Goal: Find specific page/section

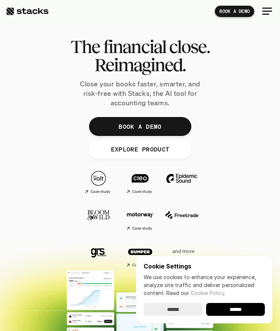
click at [265, 11] on div at bounding box center [267, 11] width 10 height 1
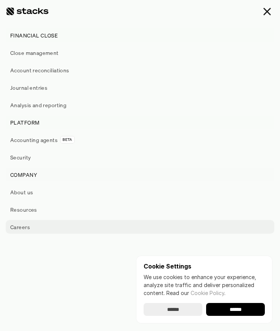
click at [26, 229] on p "Careers" at bounding box center [20, 227] width 20 height 8
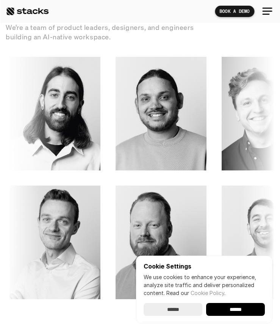
scroll to position [684, 0]
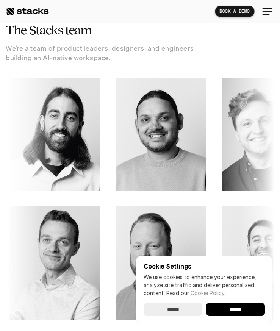
click at [264, 12] on div at bounding box center [267, 11] width 18 height 18
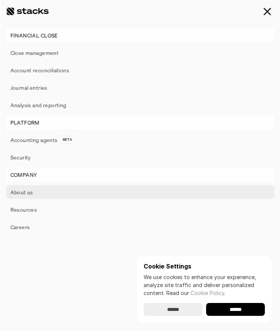
click at [52, 194] on link "About us" at bounding box center [140, 192] width 269 height 14
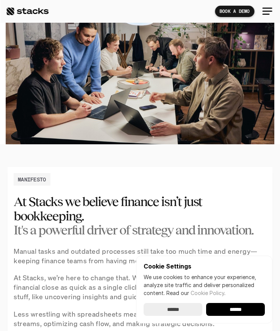
scroll to position [134, 0]
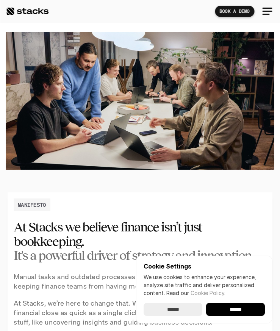
click at [264, 11] on div at bounding box center [267, 11] width 10 height 1
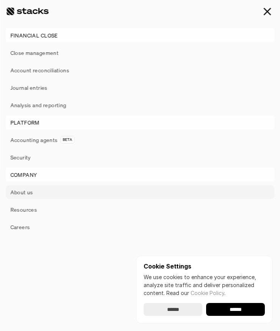
click at [52, 194] on link "About us" at bounding box center [140, 192] width 269 height 14
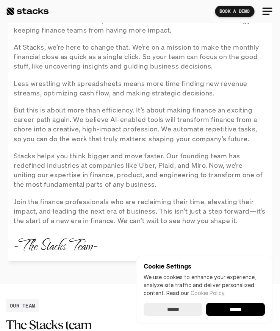
scroll to position [423, 0]
